Goal: Task Accomplishment & Management: Use online tool/utility

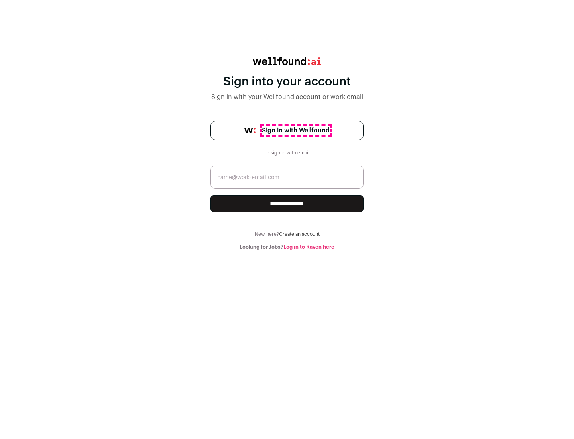
click at [295, 130] on span "Sign in with Wellfound" at bounding box center [296, 131] width 68 height 10
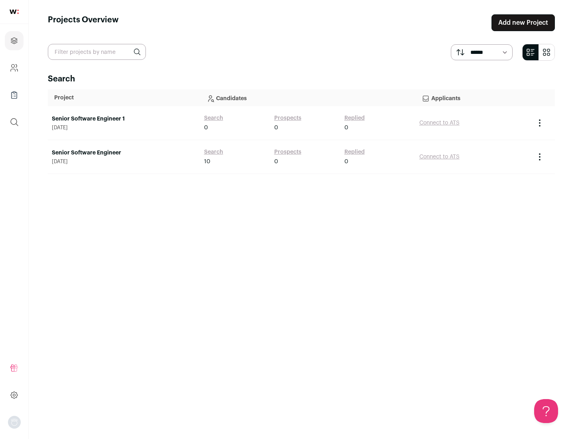
click at [124, 153] on link "Senior Software Engineer" at bounding box center [124, 153] width 144 height 8
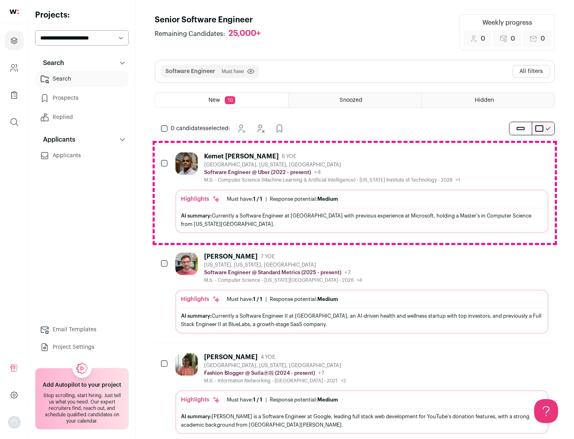
click at [355, 193] on div "Highlights Must have: 1 / 1 How many must haves have been fulfilled? | Response…" at bounding box center [361, 210] width 373 height 43
